Goal: Navigation & Orientation: Find specific page/section

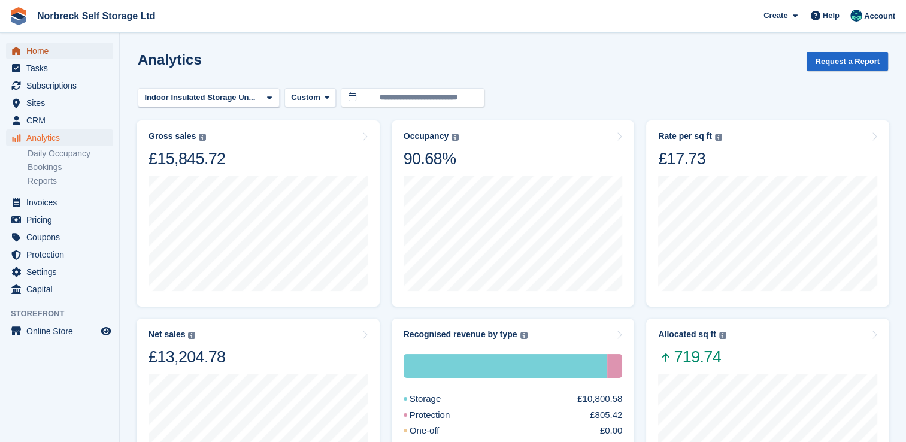
click at [65, 54] on span "Home" at bounding box center [62, 51] width 72 height 17
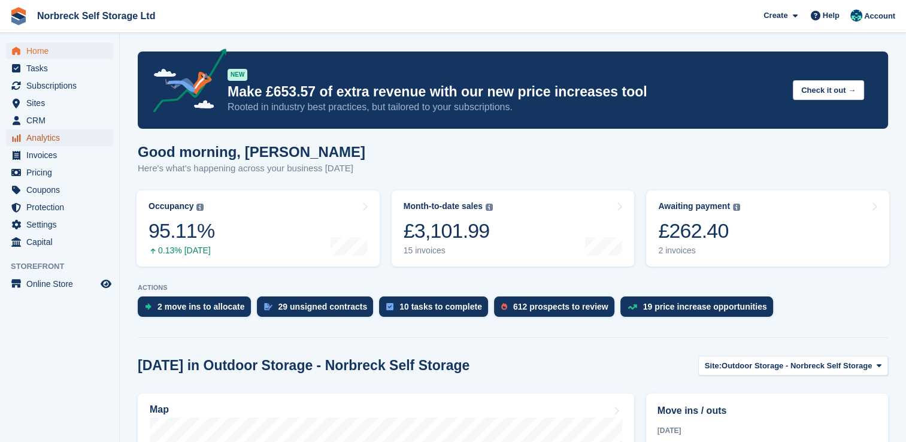
click at [32, 141] on span "Analytics" at bounding box center [62, 137] width 72 height 17
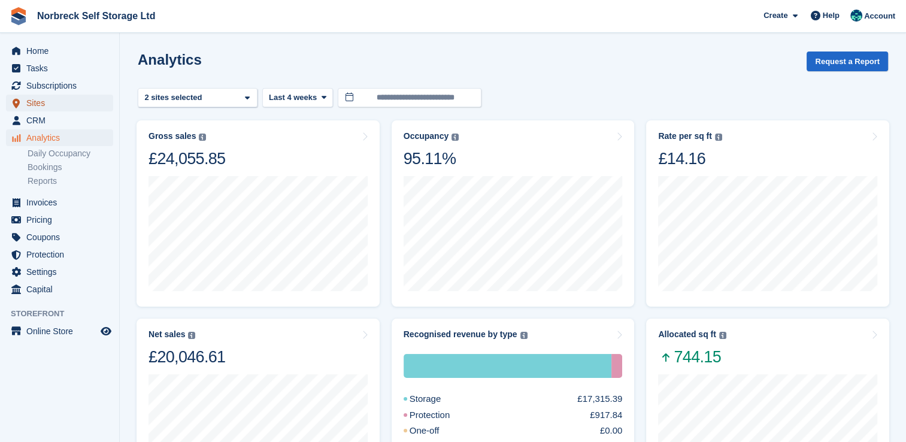
click at [38, 104] on span "Sites" at bounding box center [62, 103] width 72 height 17
